Goal: Task Accomplishment & Management: Complete application form

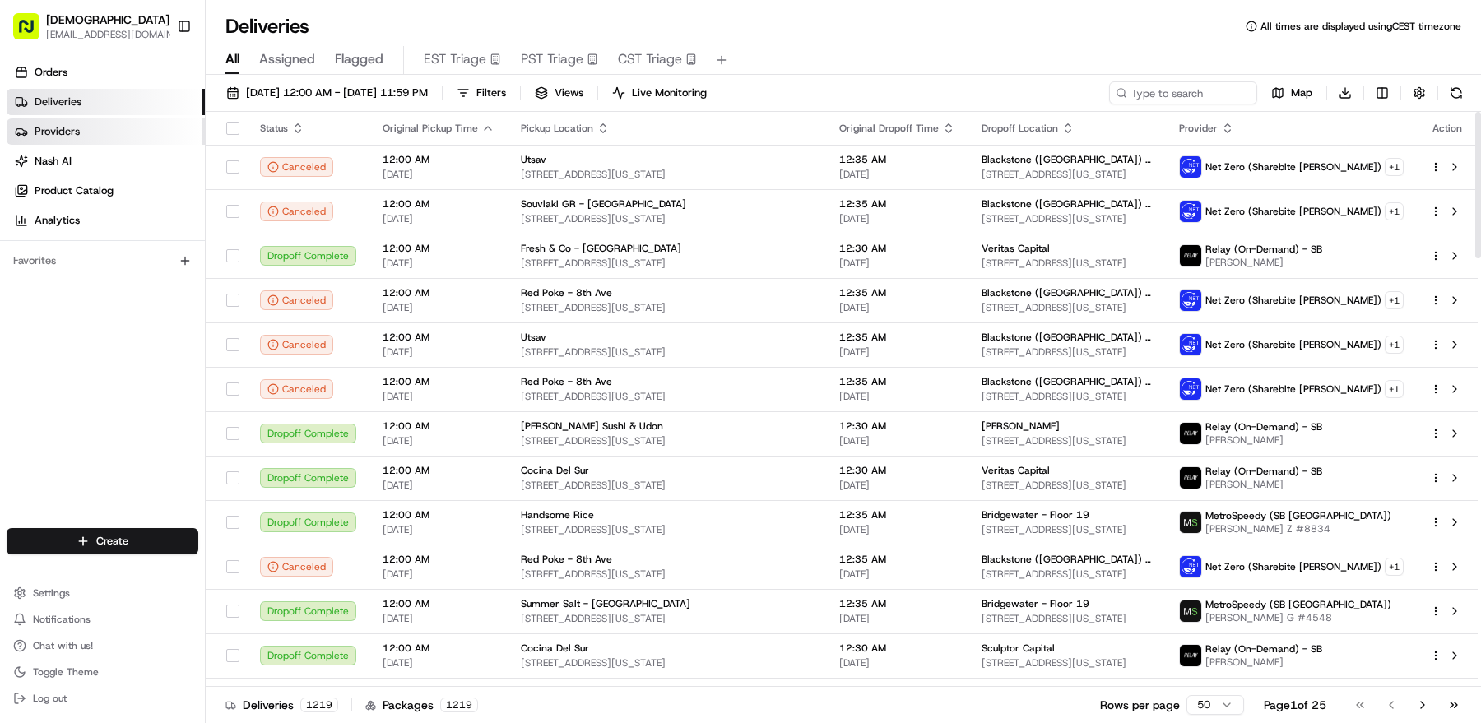
click at [124, 142] on link "Providers" at bounding box center [106, 131] width 198 height 26
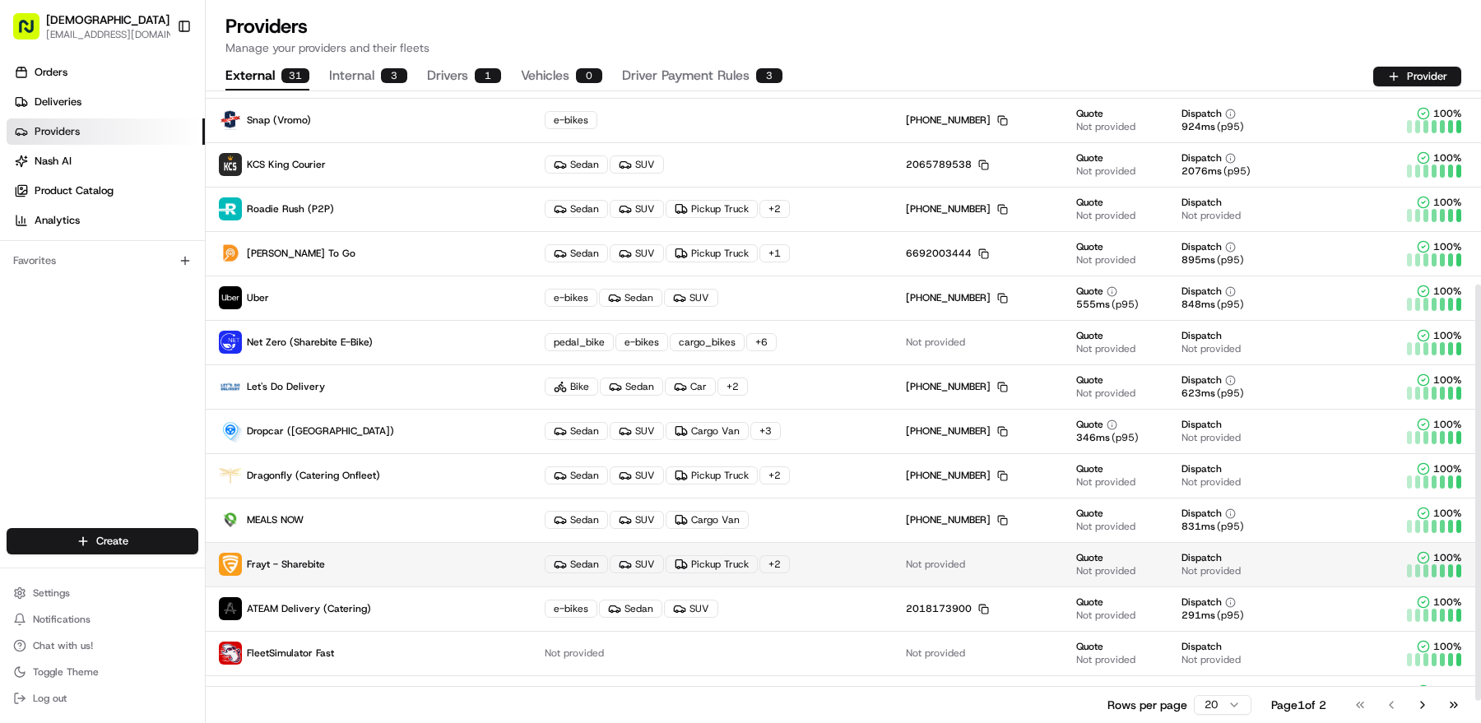
scroll to position [326, 0]
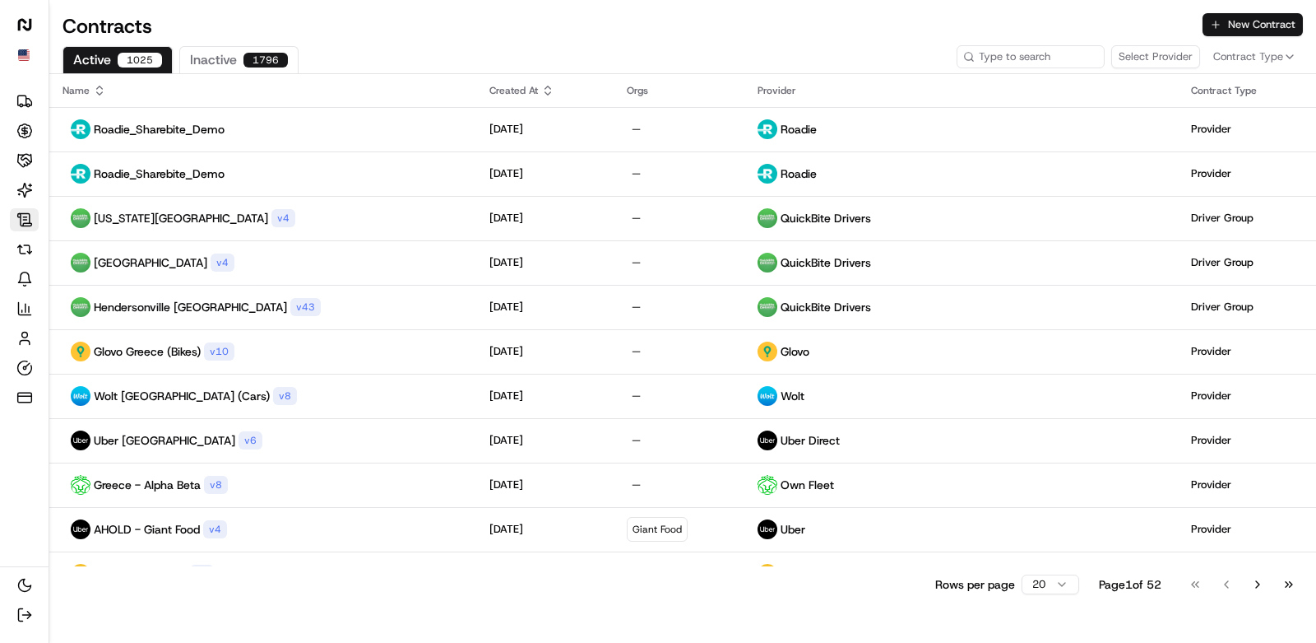
click at [1220, 26] on button "New Contract" at bounding box center [1253, 24] width 100 height 23
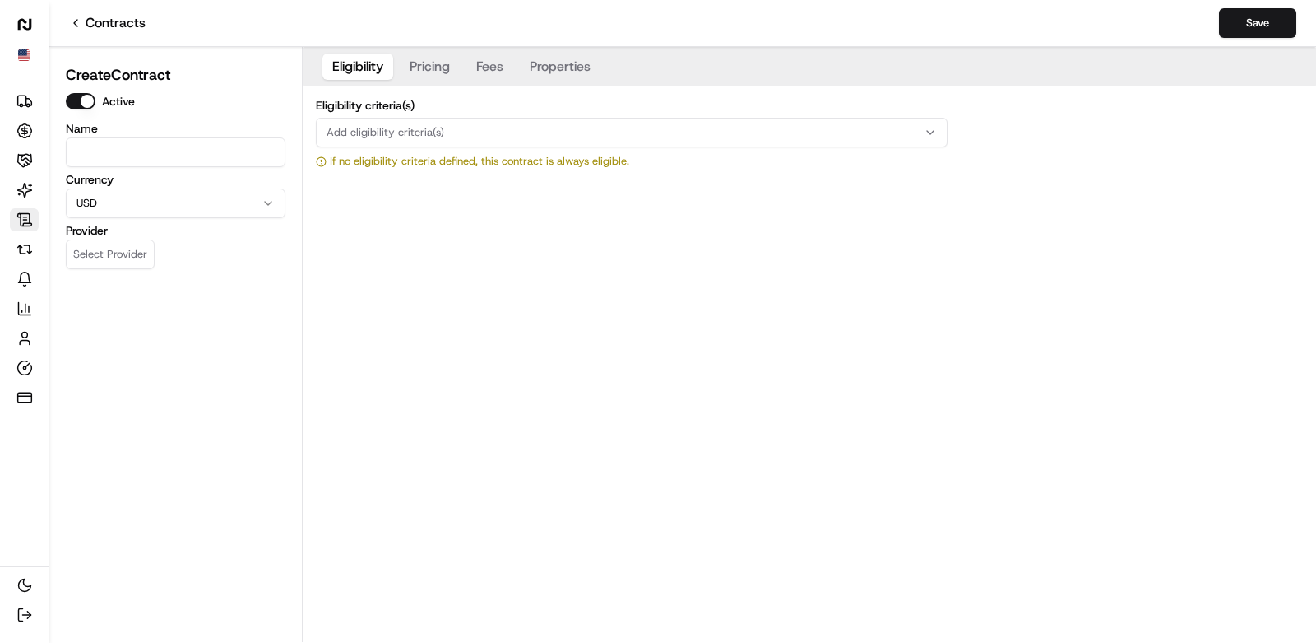
click at [158, 147] on input at bounding box center [176, 152] width 220 height 30
type input "Frayt_Sharebite"
click at [114, 249] on button "Select Provider" at bounding box center [110, 254] width 89 height 30
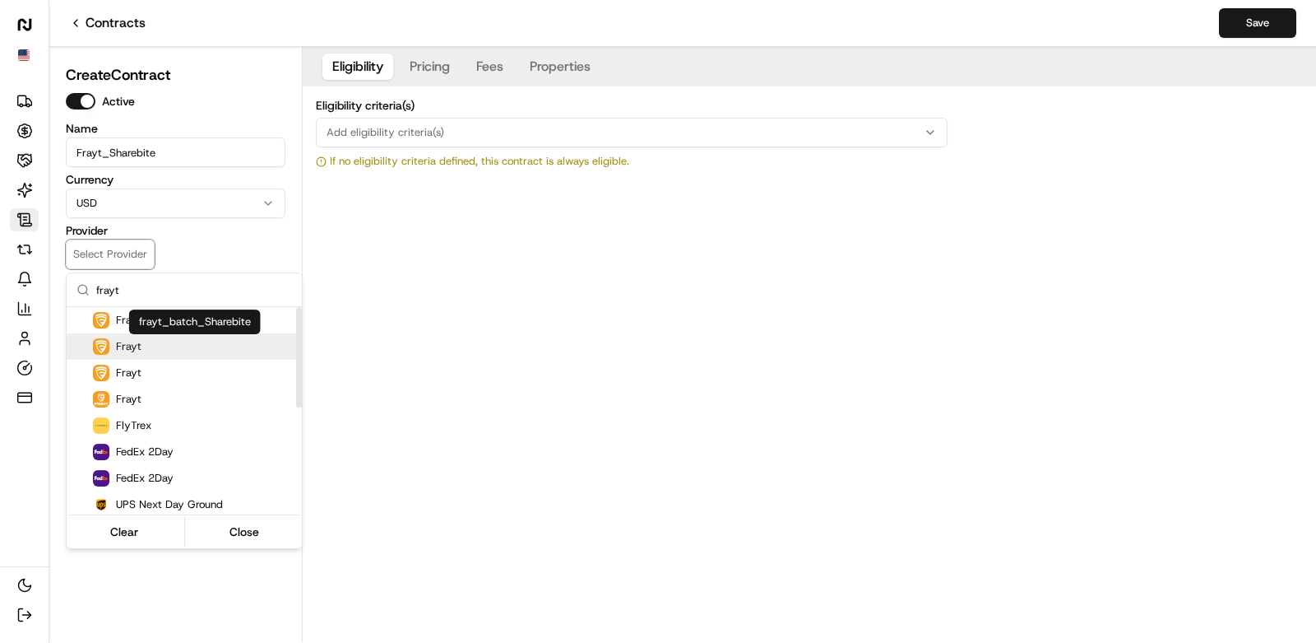
type input "frayt"
click at [130, 341] on p "Frayt" at bounding box center [129, 346] width 26 height 13
click at [553, 355] on html "Nash Org Deliveries Opportunities Merchants AI Agents Contracts Refunds Notific…" at bounding box center [658, 321] width 1316 height 643
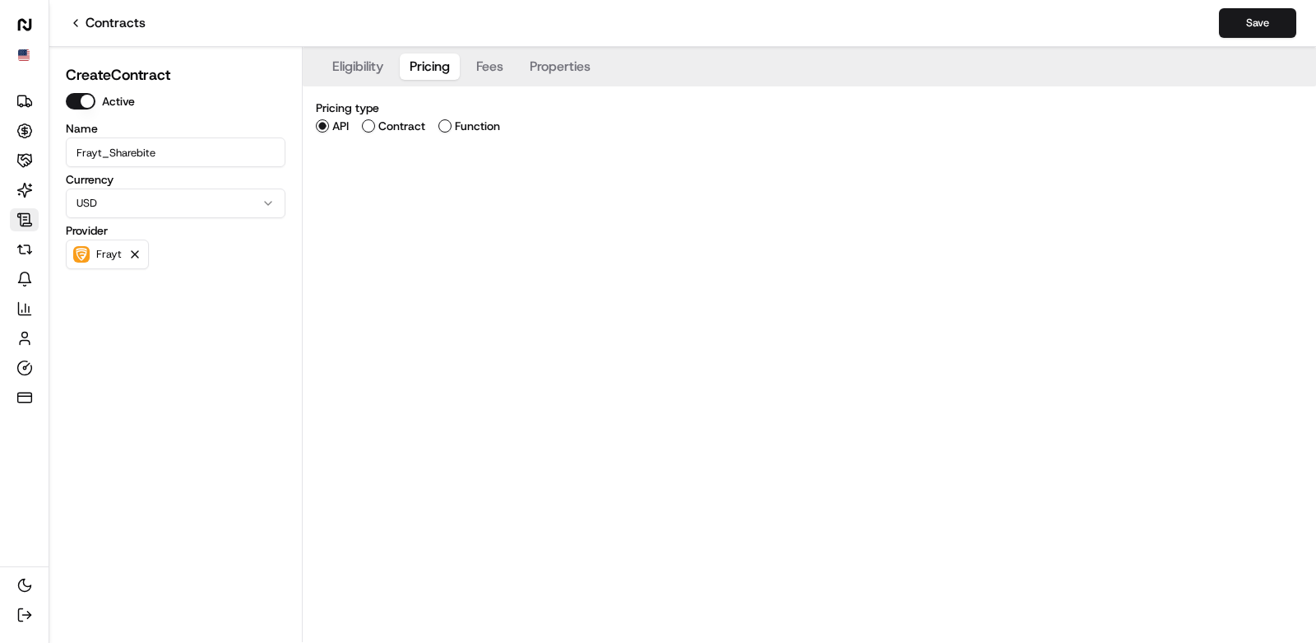
click at [425, 67] on button "Pricing" at bounding box center [430, 66] width 60 height 26
click at [395, 120] on label "Contract" at bounding box center [401, 126] width 47 height 12
click at [375, 119] on button "Contract" at bounding box center [368, 125] width 13 height 13
click at [404, 179] on span "Add contract type" at bounding box center [372, 186] width 91 height 15
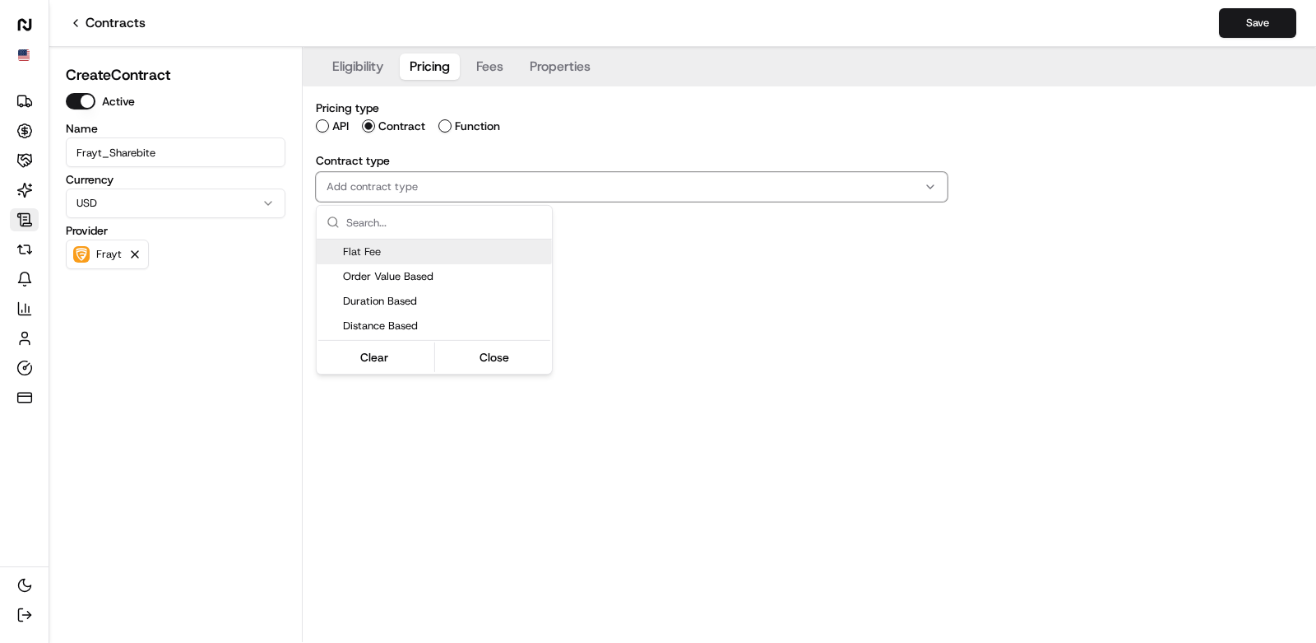
click at [428, 249] on span "Flat Fee" at bounding box center [444, 251] width 202 height 15
click at [684, 360] on html "Nash Org Deliveries Opportunities Merchants AI Agents Contracts Refunds Notific…" at bounding box center [658, 321] width 1316 height 643
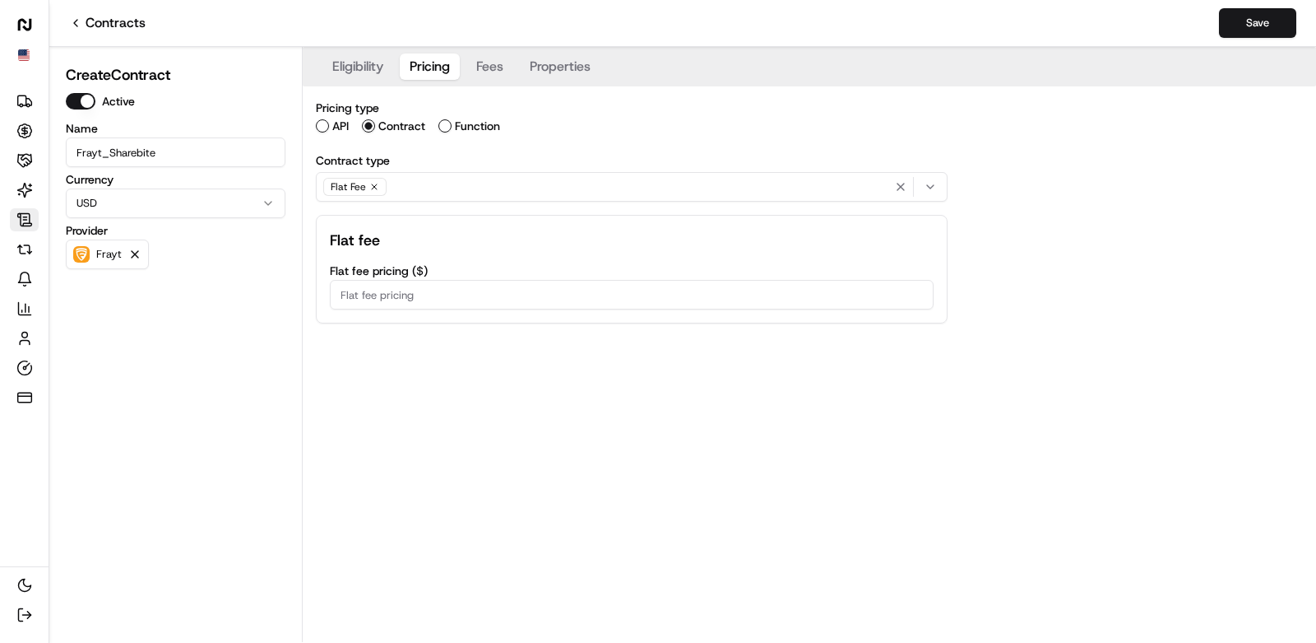
click at [573, 292] on input "Flat fee pricing ( $ )" at bounding box center [632, 295] width 604 height 30
type input "5.25"
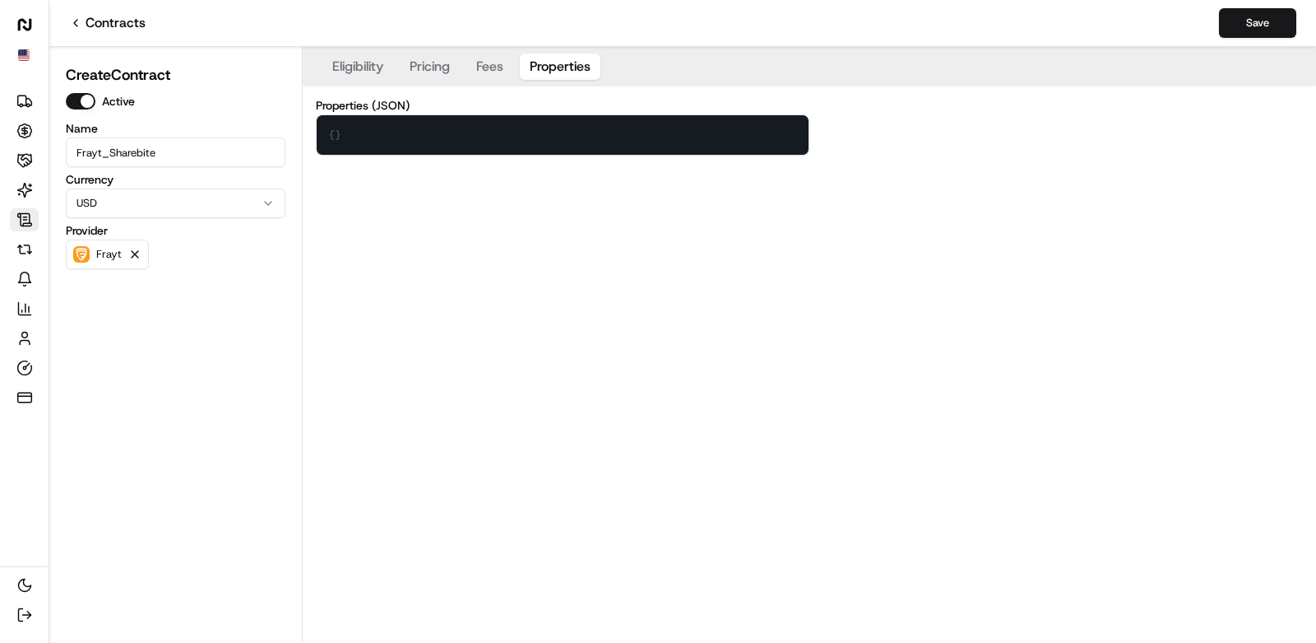
click at [564, 69] on button "Properties" at bounding box center [560, 66] width 81 height 26
drag, startPoint x: 439, startPoint y: 119, endPoint x: 386, endPoint y: 137, distance: 56.5
click at [386, 137] on textarea "{}" at bounding box center [563, 134] width 492 height 39
paste textarea ""vehicle_count": 50, "cost_per_order": 5.5, "vehicle_profile": "car", "use_all_…"
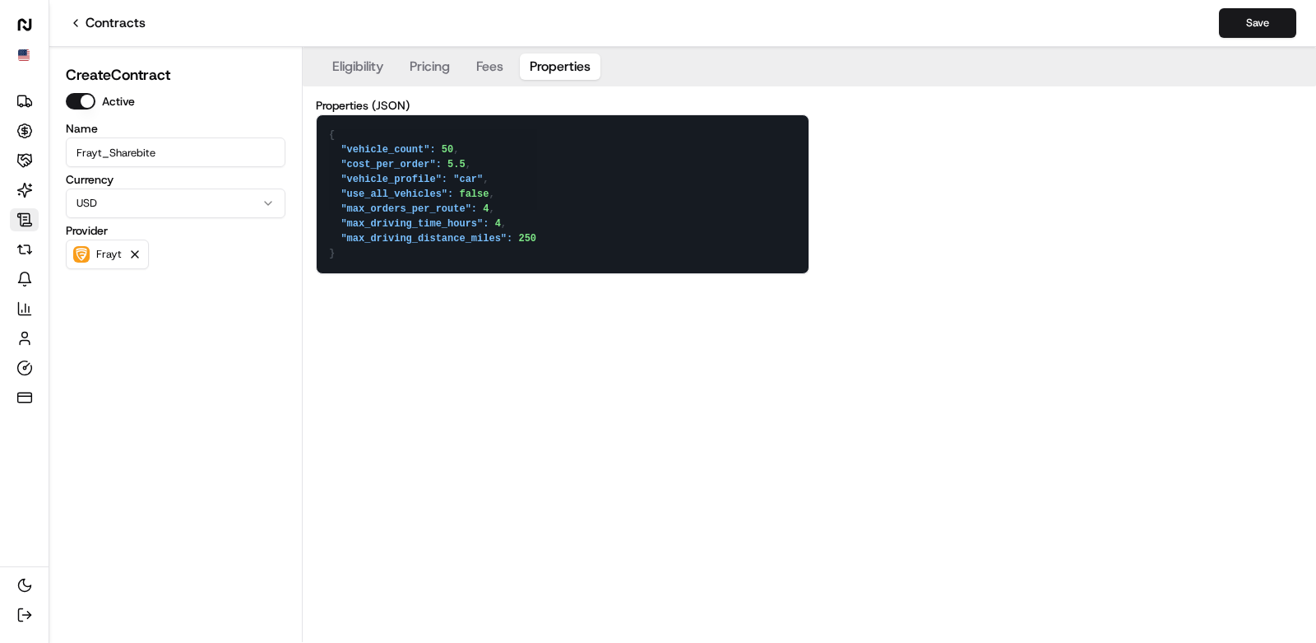
click at [467, 156] on textarea "{ "vehicle_count": 50, "cost_per_order": 5.5, "vehicle_profile": "car", "use_al…" at bounding box center [563, 194] width 492 height 158
type textarea "{ "vehicle_count": 50, "cost_per_order": 6, "vehicle_profile": "car", "use_all_…"
click at [1242, 31] on button "Save" at bounding box center [1257, 23] width 77 height 30
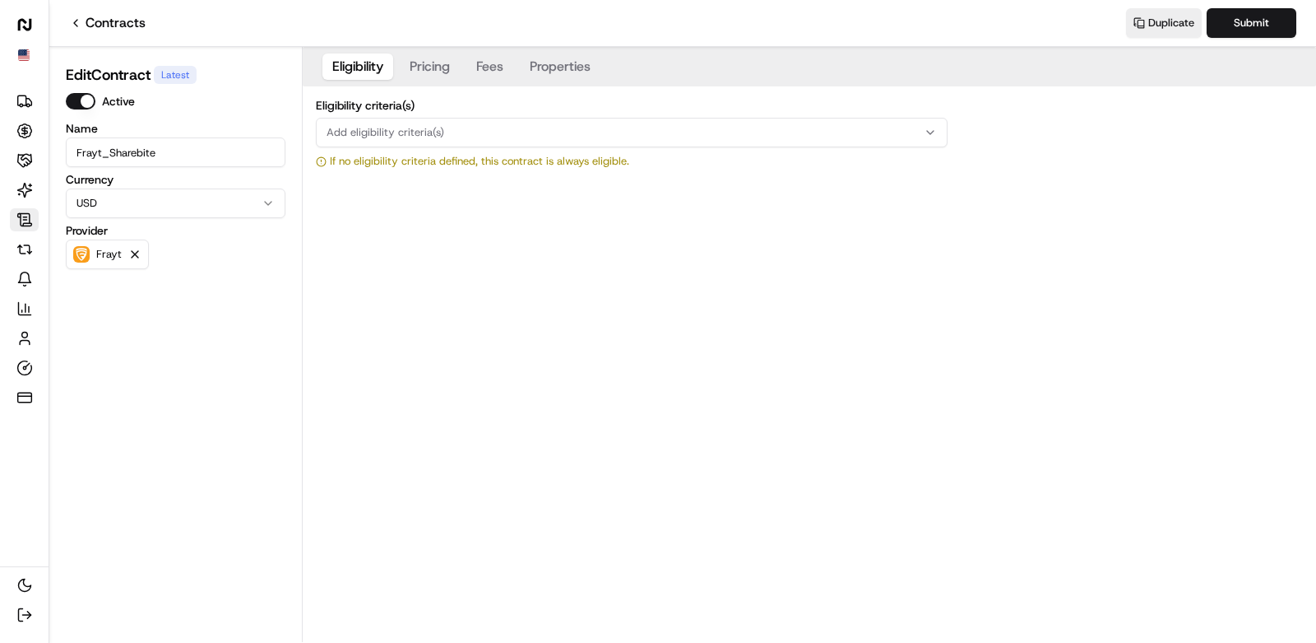
click at [568, 65] on button "Properties" at bounding box center [560, 66] width 81 height 26
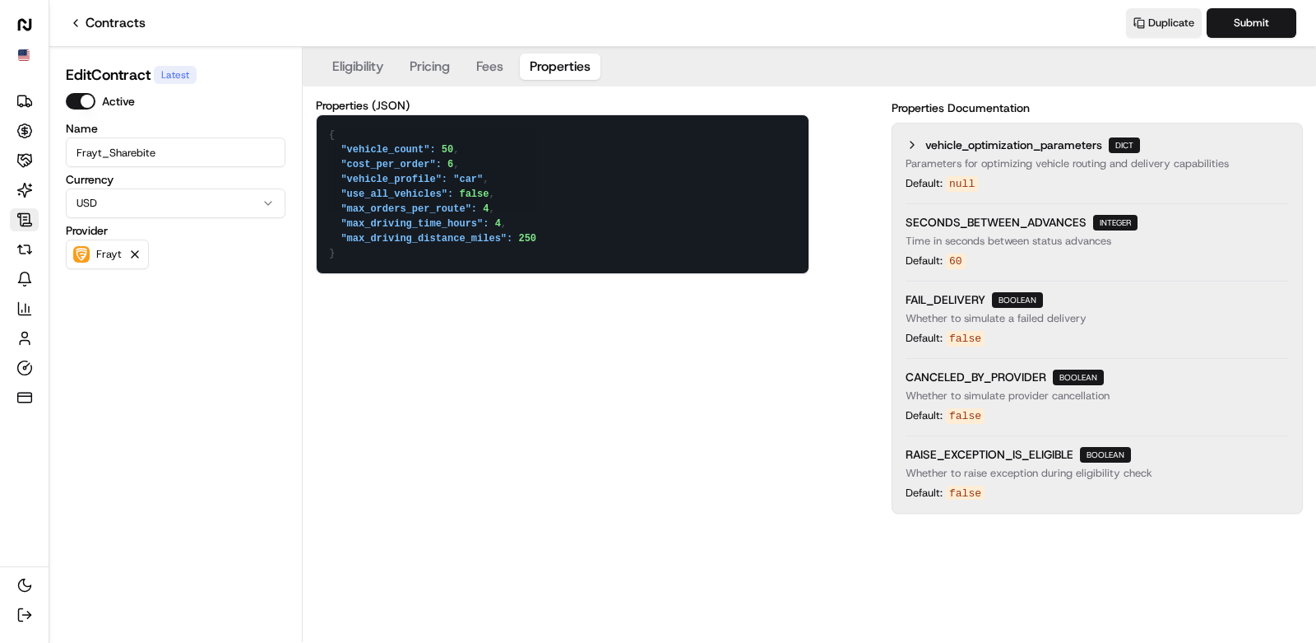
click at [413, 123] on textarea "{ "vehicle_count": 50, "cost_per_order": 6, "vehicle_profile": "car", "use_all_…" at bounding box center [563, 194] width 492 height 158
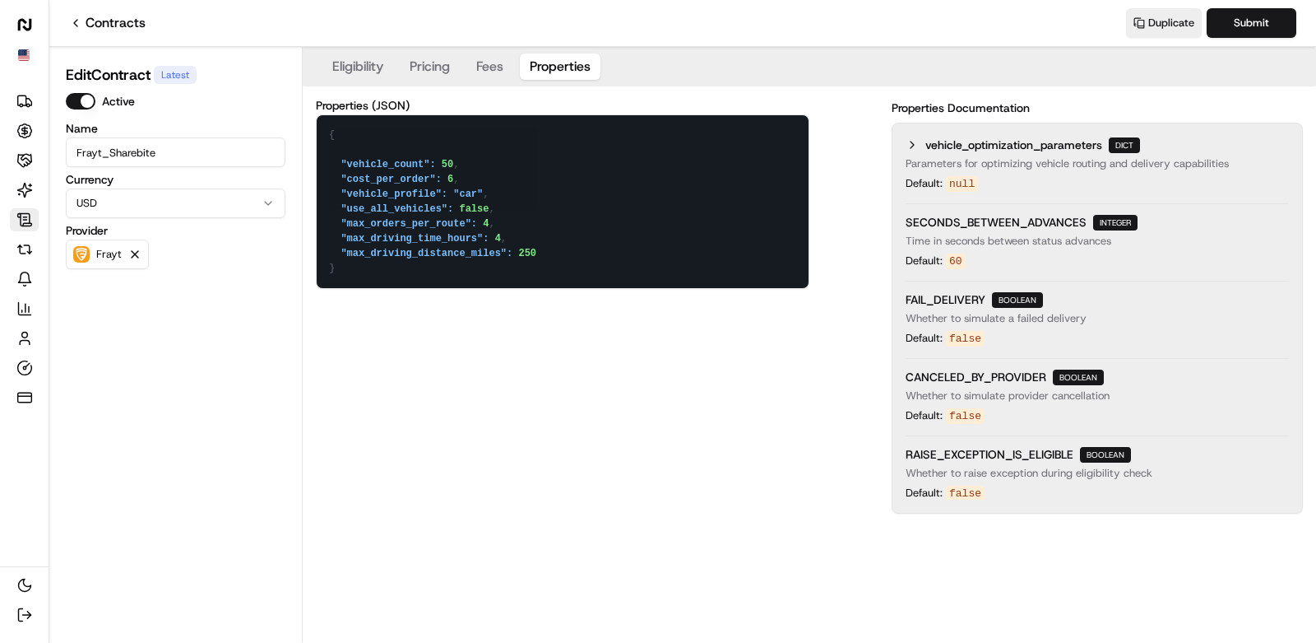
paste textarea ""vehicle_optimization_parameters": {"
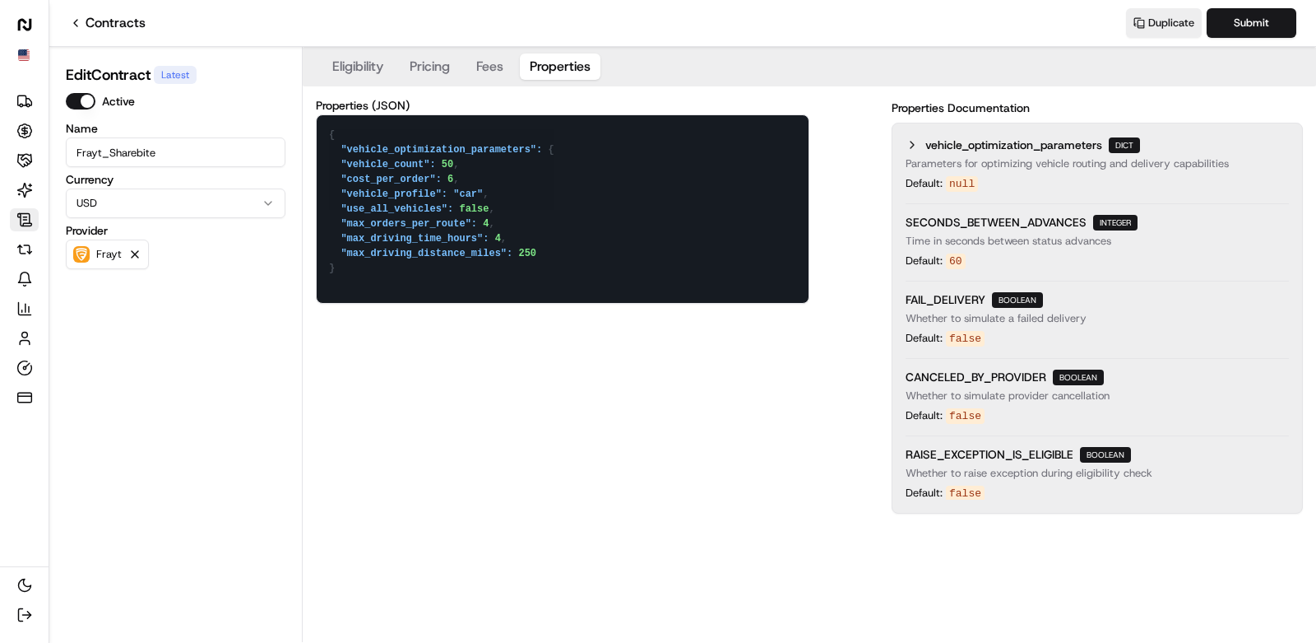
paste textarea "}"
type textarea "{ "vehicle_optimization_parameters": { "vehicle_count": 50, "cost_per_order": 6…"
click at [1260, 27] on button "Submit" at bounding box center [1252, 23] width 90 height 30
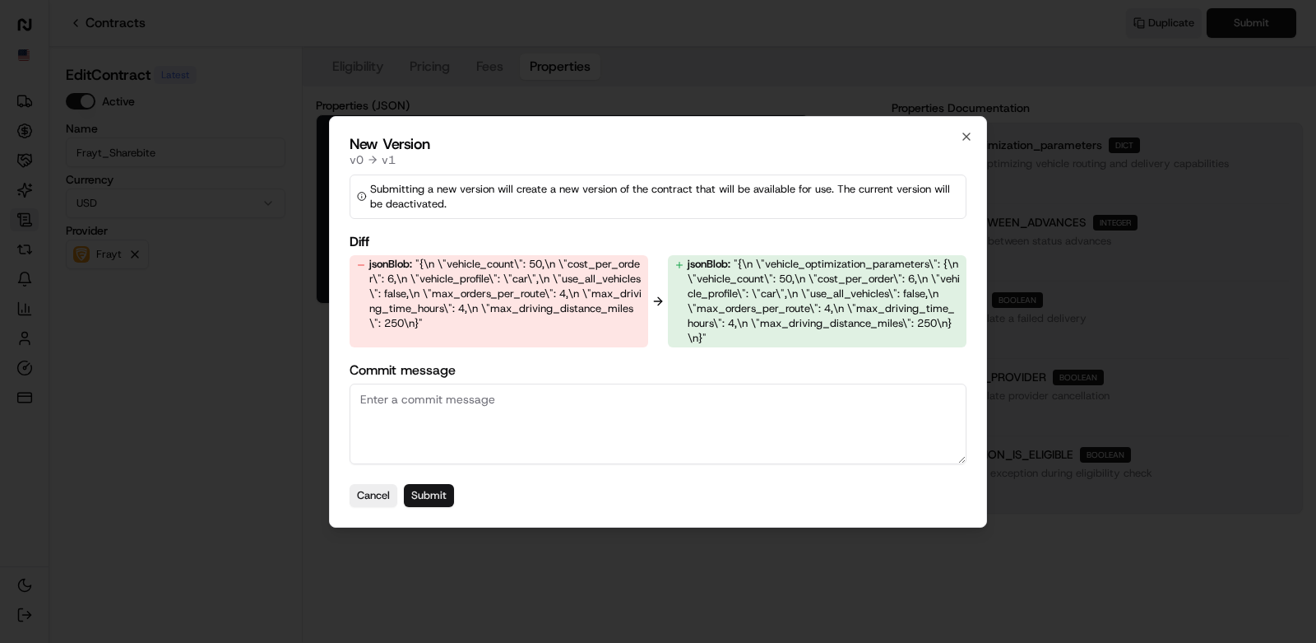
click at [450, 486] on button "Submit" at bounding box center [429, 495] width 50 height 23
